Goal: Check status: Check status

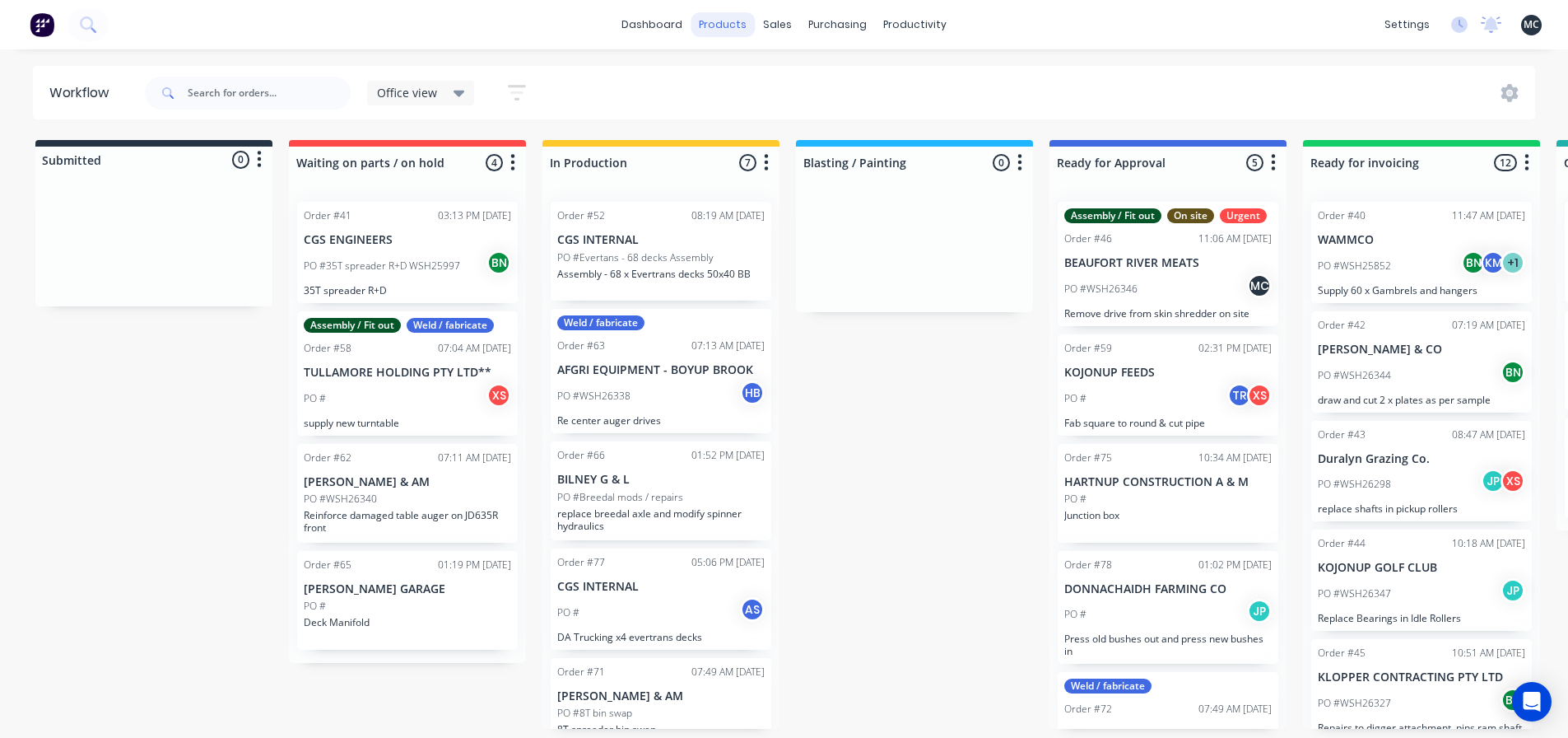
scroll to position [693, 0]
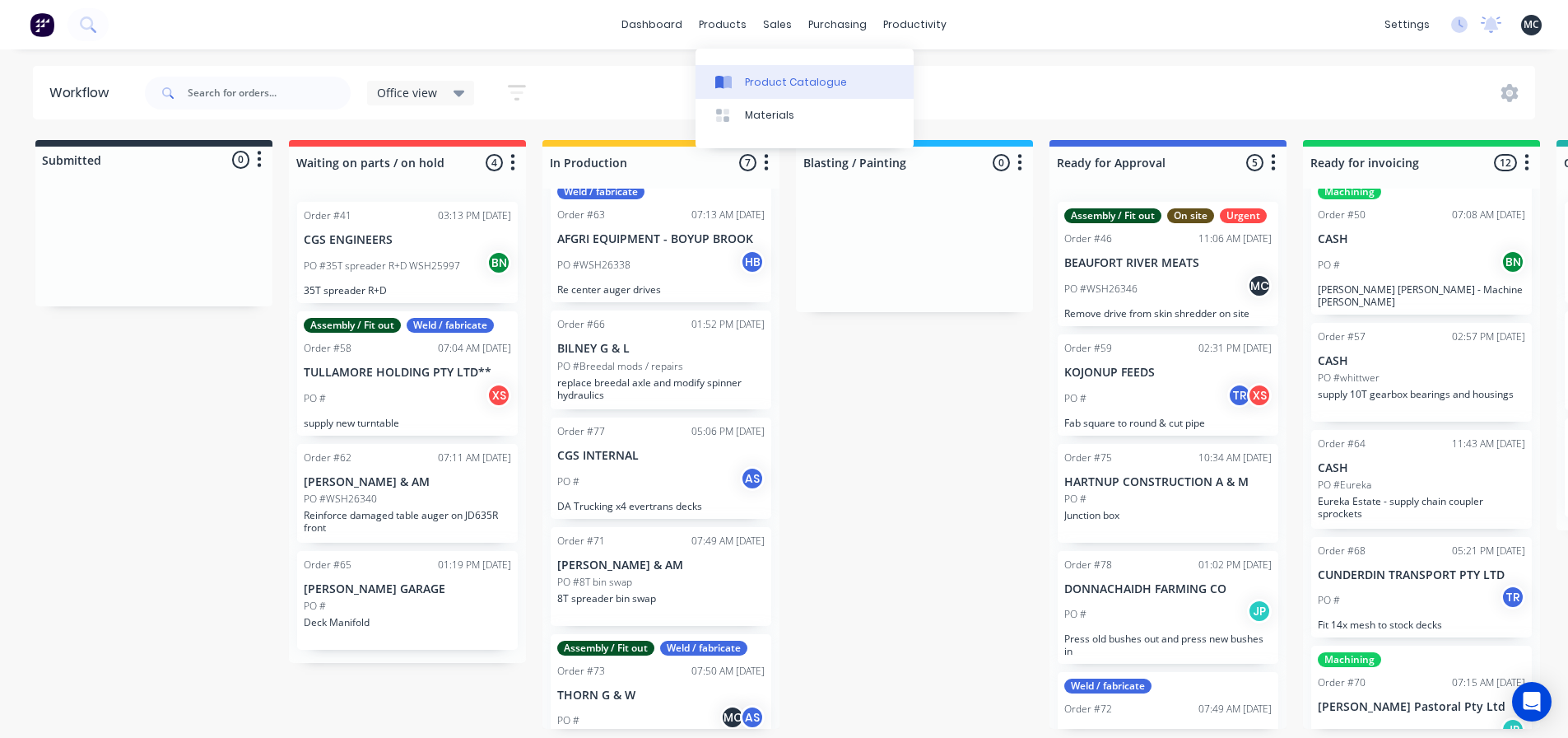
click at [759, 81] on div "Product Catalogue" at bounding box center [796, 82] width 102 height 15
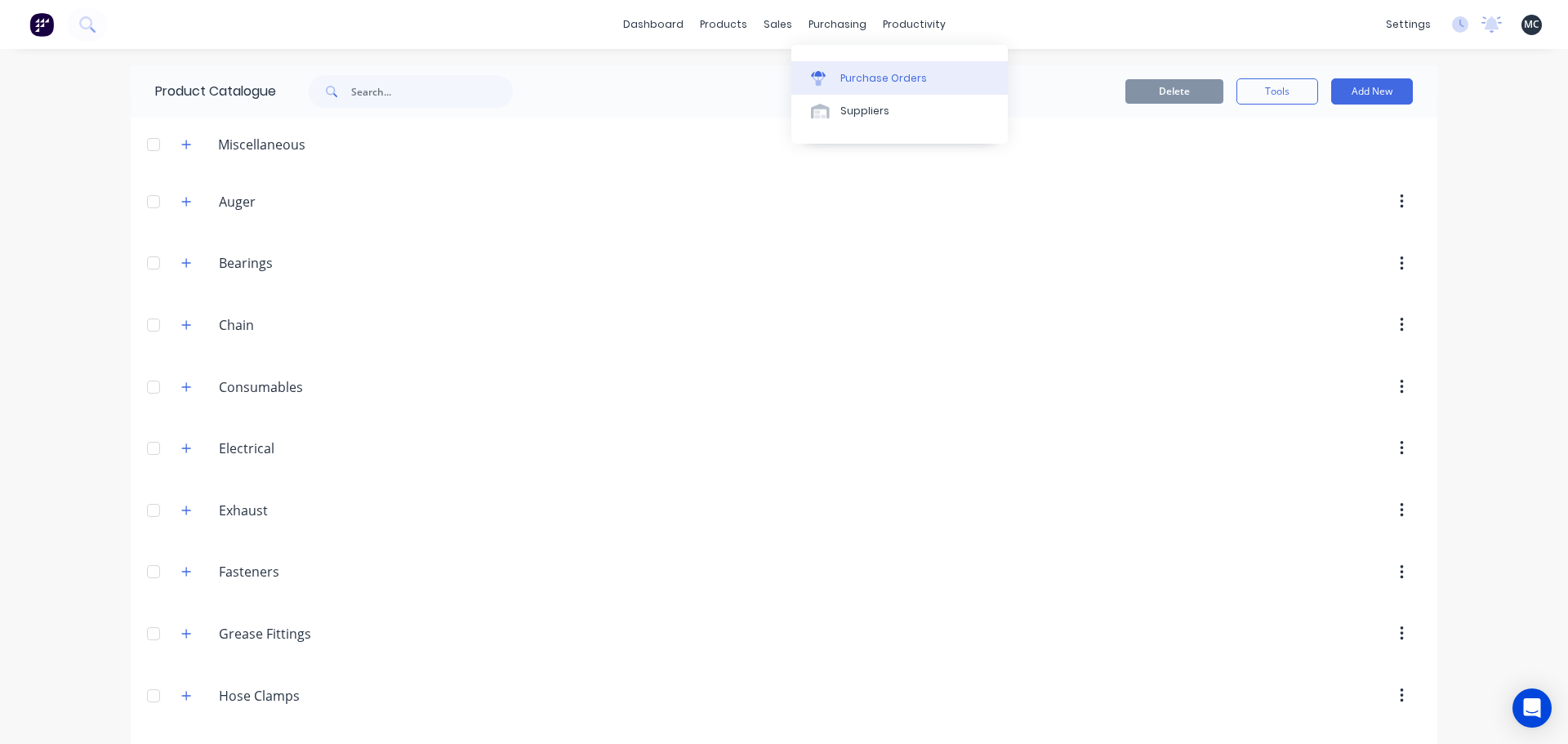
click at [837, 76] on link "Purchase Orders" at bounding box center [899, 78] width 216 height 33
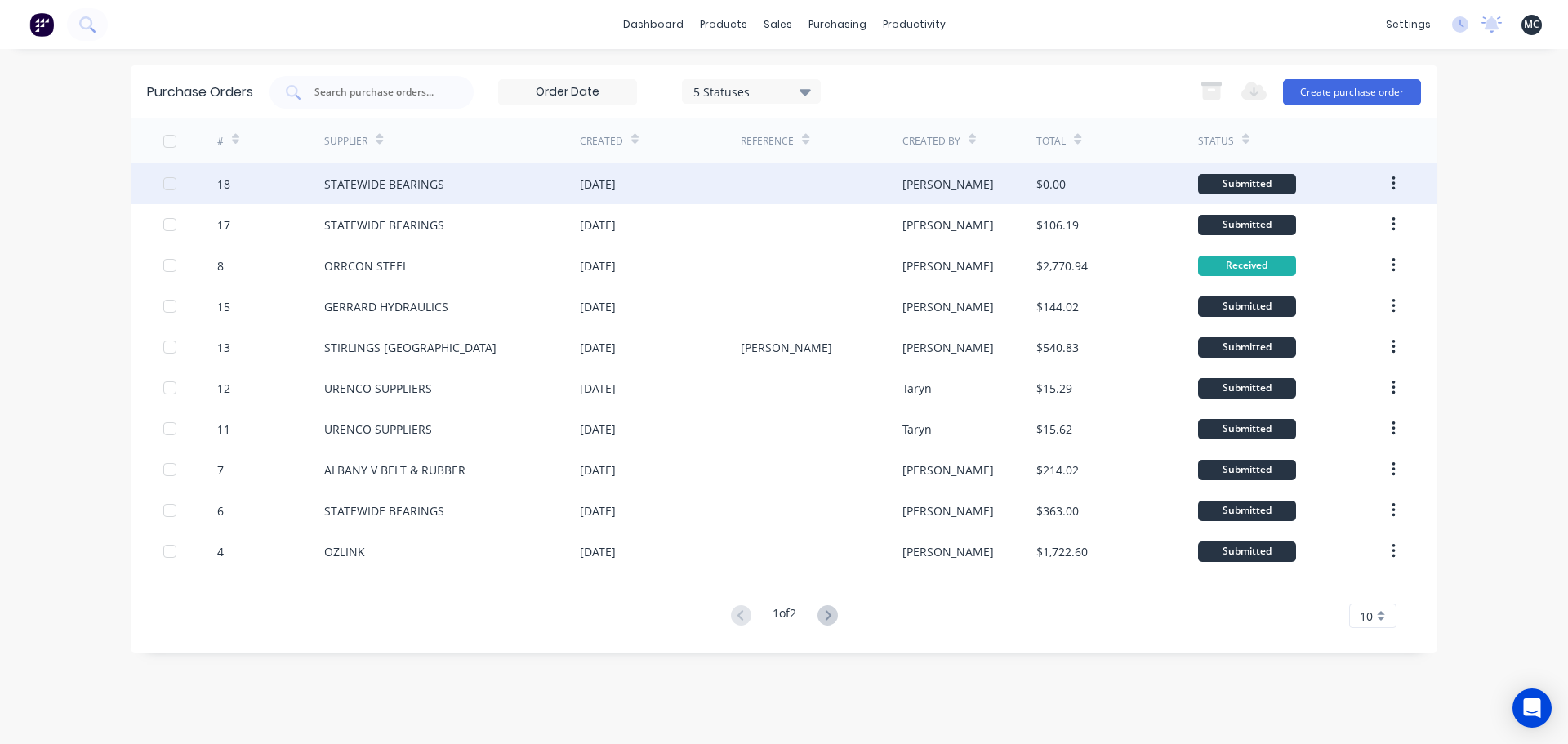
click at [465, 178] on div "STATEWIDE BEARINGS" at bounding box center [453, 184] width 256 height 41
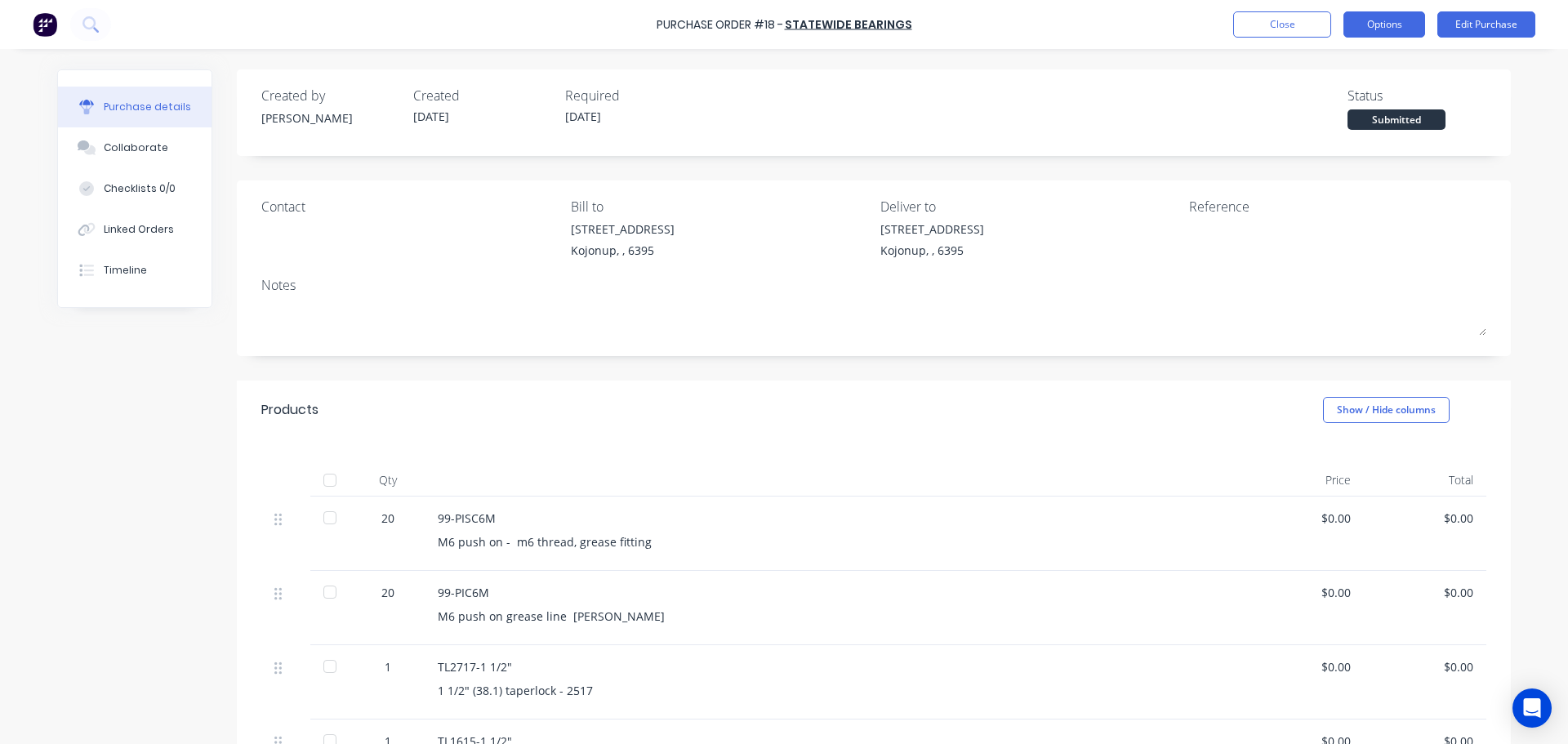
click at [1377, 23] on button "Options" at bounding box center [1384, 24] width 81 height 26
click at [819, 111] on div "Created by [PERSON_NAME] Created [DATE] Required [DATE] Status Submitted" at bounding box center [874, 108] width 1225 height 45
click at [1246, 26] on button "Close" at bounding box center [1281, 24] width 98 height 26
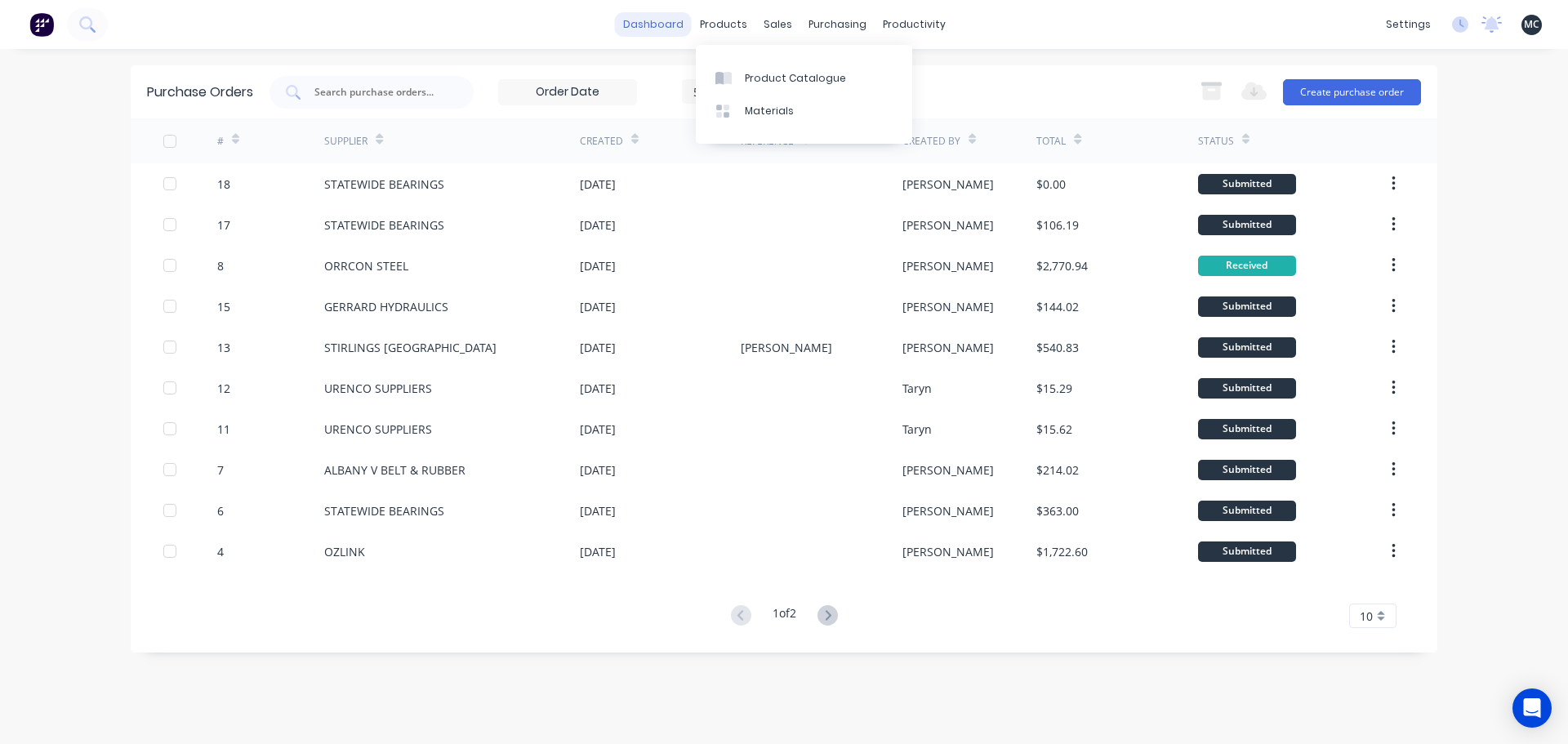
click at [683, 28] on link "dashboard" at bounding box center [653, 24] width 77 height 24
